Goal: Task Accomplishment & Management: Manage account settings

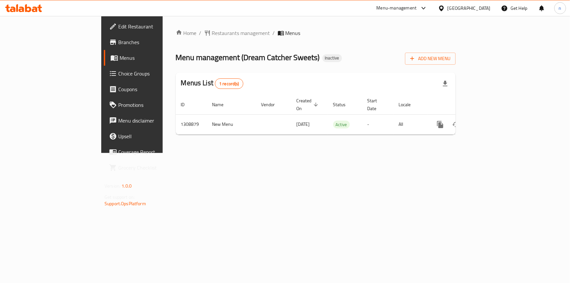
click at [422, 143] on div "Home / Restaurants management / Menus Menu management ( Dream Catcher Sweets ) …" at bounding box center [316, 84] width 306 height 137
click at [96, 16] on ul "Edit Restaurant Branches Menus Choice Groups Coupons Promotions Menu disclaimer…" at bounding box center [146, 97] width 100 height 162
click at [118, 25] on span "Edit Restaurant" at bounding box center [154, 27] width 73 height 8
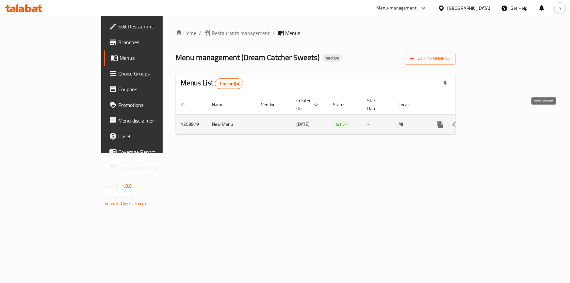
click at [495, 117] on link "enhanced table" at bounding box center [487, 125] width 16 height 16
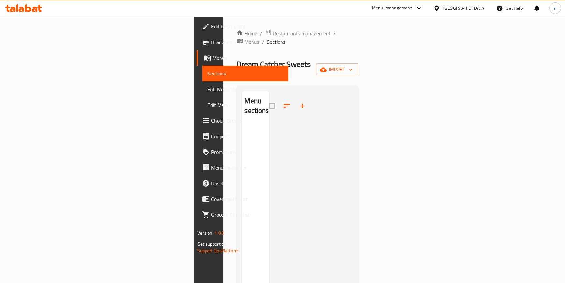
click at [197, 48] on link "Branches" at bounding box center [243, 42] width 92 height 16
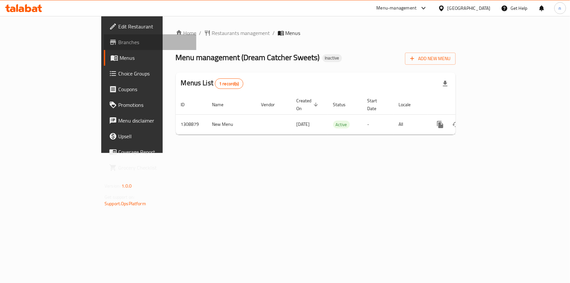
click at [118, 39] on span "Branches" at bounding box center [154, 42] width 73 height 8
